Goal: Use online tool/utility: Utilize a website feature to perform a specific function

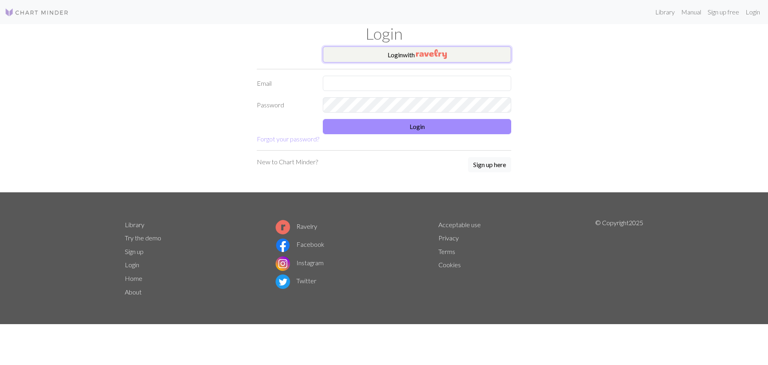
click at [403, 58] on button "Login with" at bounding box center [417, 54] width 188 height 16
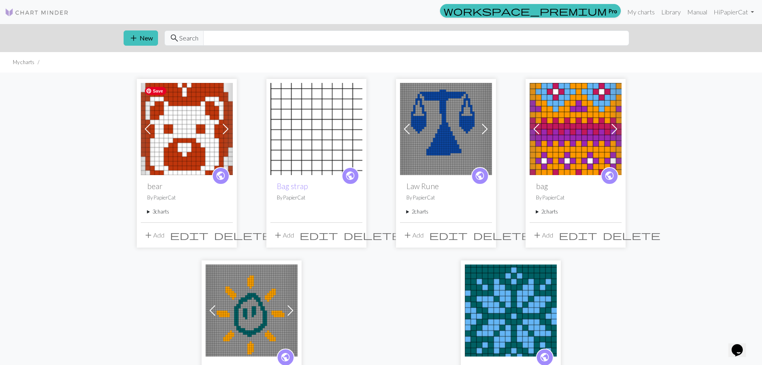
click at [225, 127] on span at bounding box center [225, 128] width 13 height 13
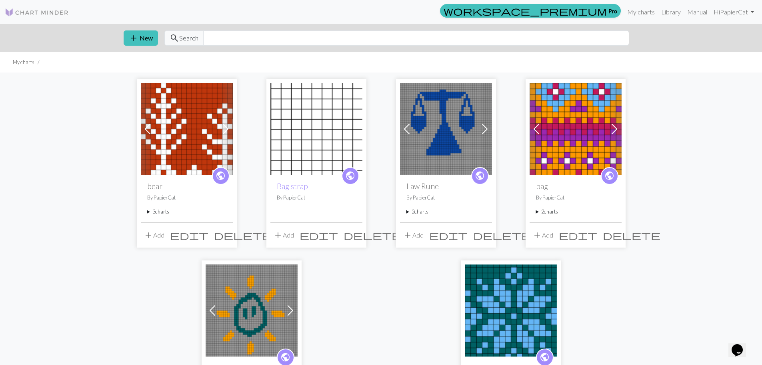
click at [225, 127] on span at bounding box center [225, 128] width 13 height 13
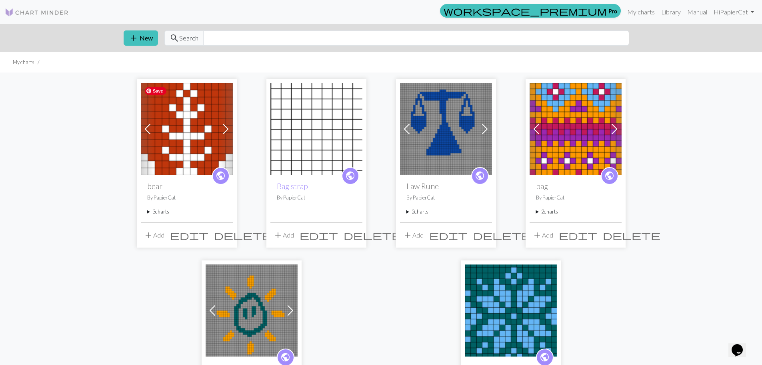
click at [195, 145] on img at bounding box center [187, 129] width 92 height 92
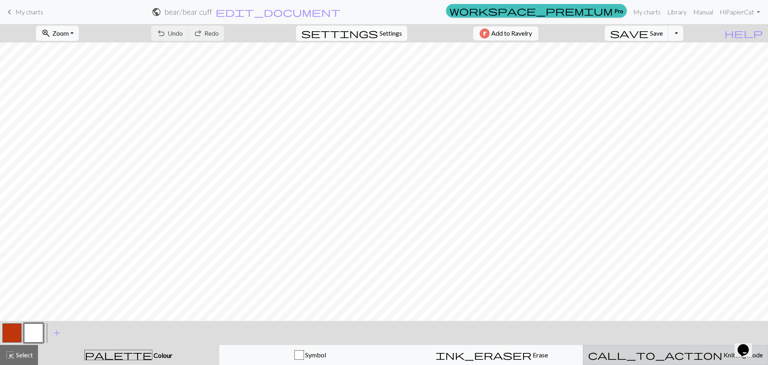
click at [661, 347] on button "call_to_action Knitting mode Knitting mode" at bounding box center [675, 355] width 185 height 20
